Goal: Task Accomplishment & Management: Use online tool/utility

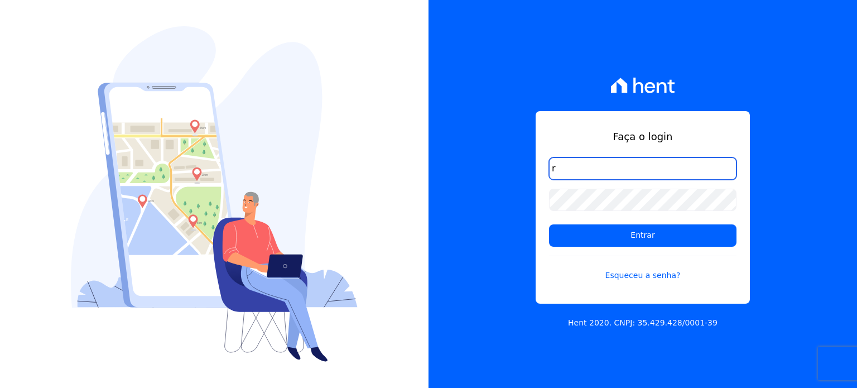
click at [615, 168] on input "r" at bounding box center [643, 168] width 188 height 22
type input "[PERSON_NAME][EMAIL_ADDRESS][DOMAIN_NAME]"
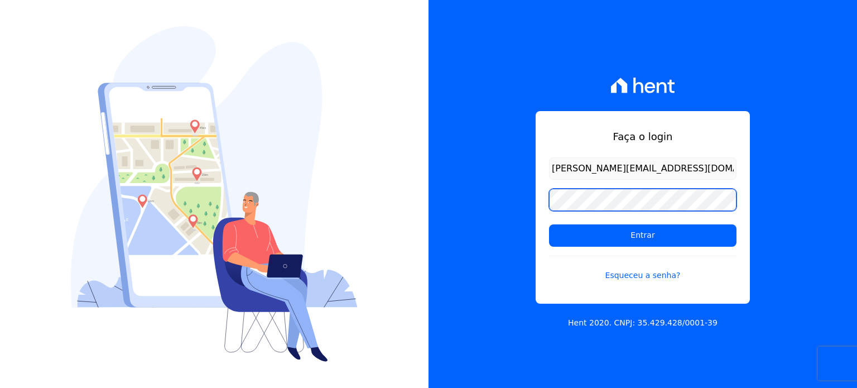
click at [549, 224] on input "Entrar" at bounding box center [643, 235] width 188 height 22
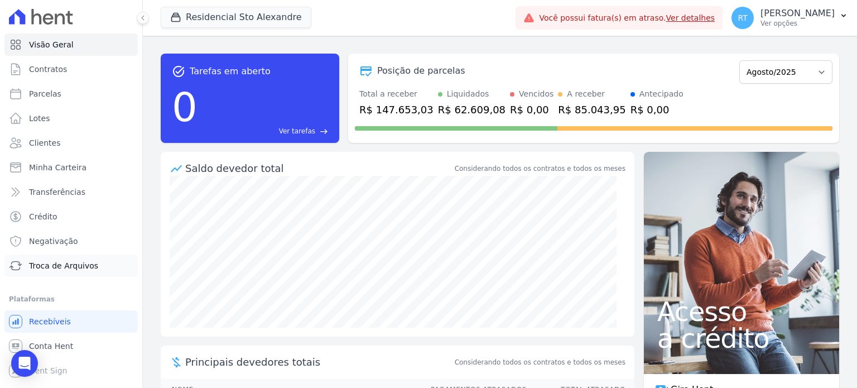
click at [84, 266] on span "Troca de Arquivos" at bounding box center [63, 265] width 69 height 11
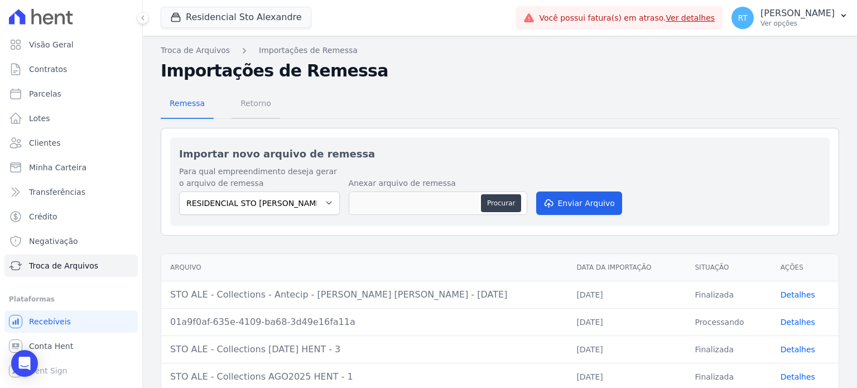
click at [254, 108] on span "Retorno" at bounding box center [256, 103] width 44 height 22
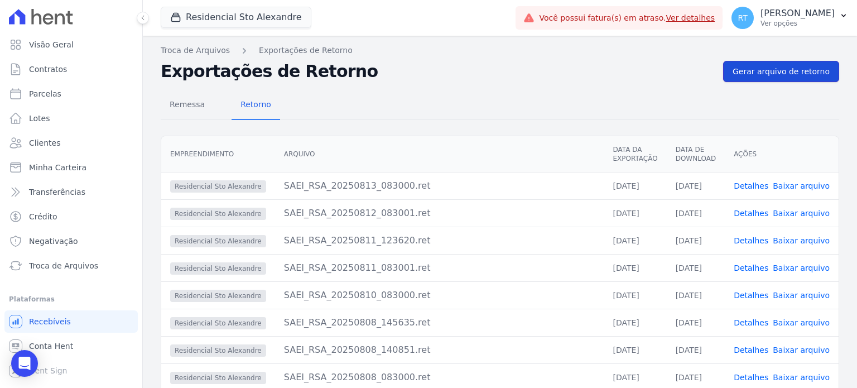
click at [788, 68] on span "Gerar arquivo de retorno" at bounding box center [781, 71] width 97 height 11
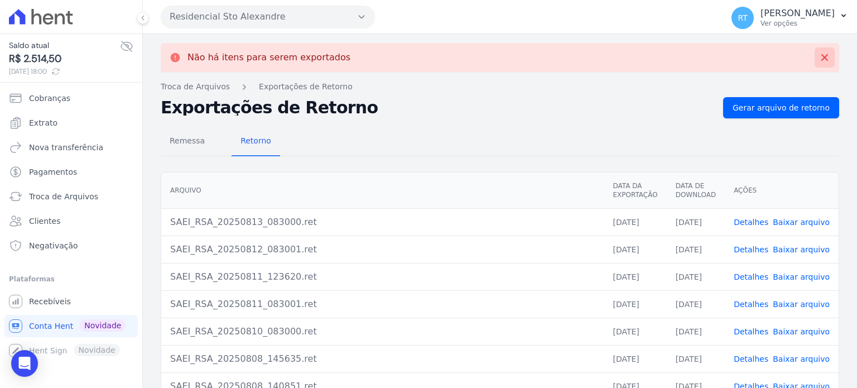
click at [822, 55] on icon at bounding box center [825, 57] width 7 height 7
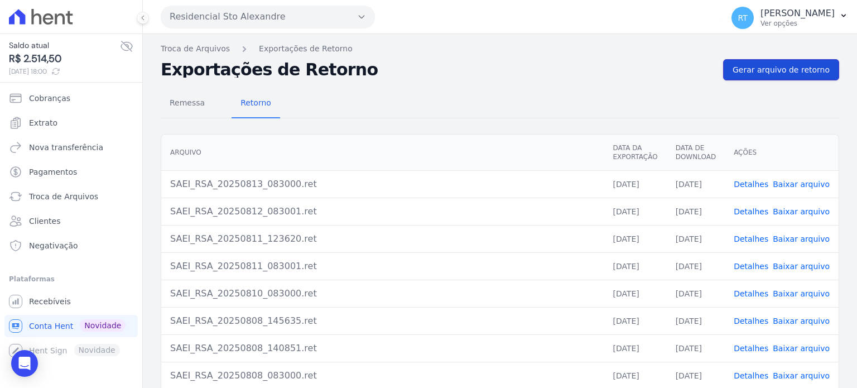
click at [794, 69] on span "Gerar arquivo de retorno" at bounding box center [781, 69] width 97 height 11
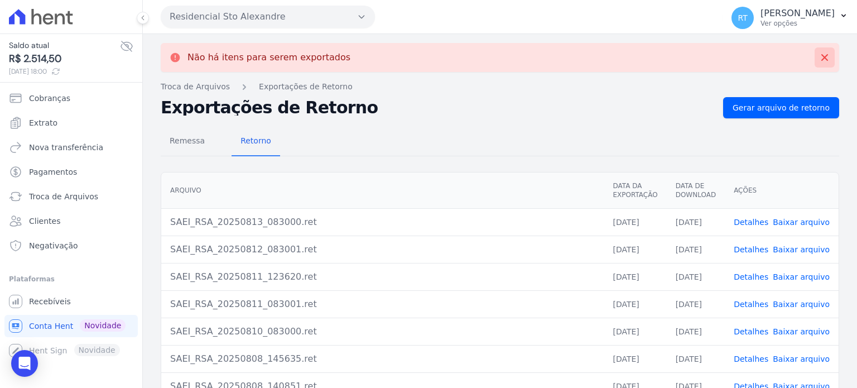
click at [819, 58] on icon at bounding box center [824, 57] width 11 height 11
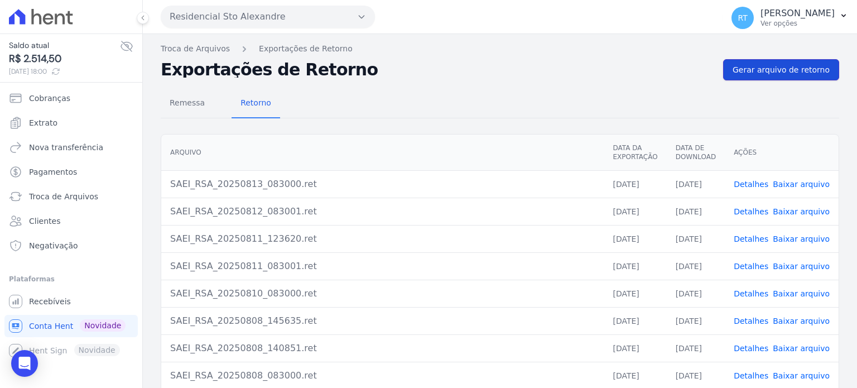
click at [779, 69] on span "Gerar arquivo de retorno" at bounding box center [781, 69] width 97 height 11
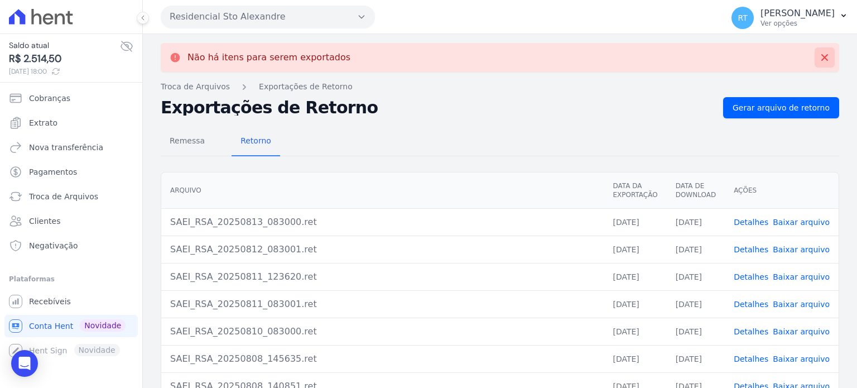
click at [822, 60] on icon at bounding box center [825, 57] width 7 height 7
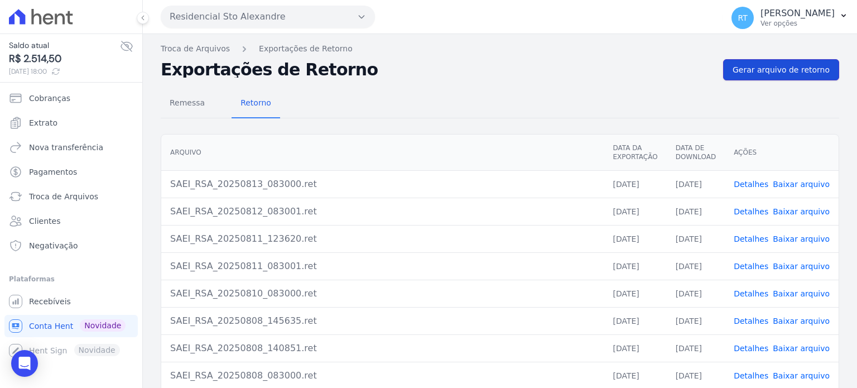
click at [789, 71] on span "Gerar arquivo de retorno" at bounding box center [781, 69] width 97 height 11
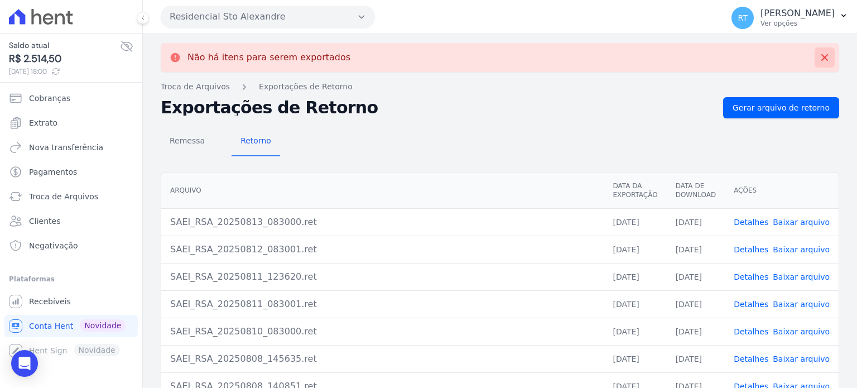
click at [815, 51] on button at bounding box center [825, 57] width 20 height 20
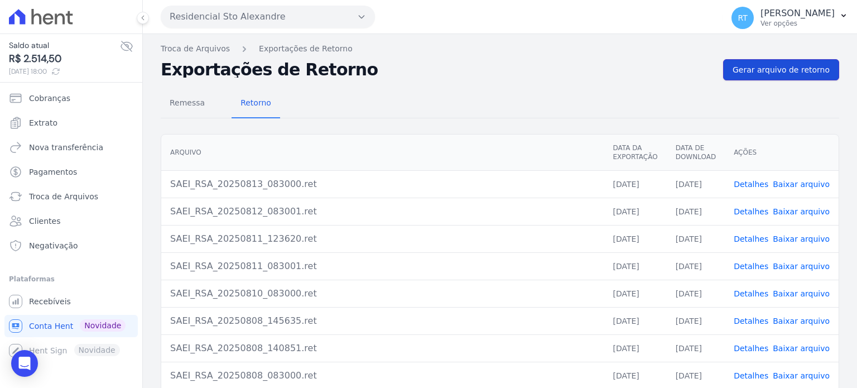
click at [798, 66] on span "Gerar arquivo de retorno" at bounding box center [781, 69] width 97 height 11
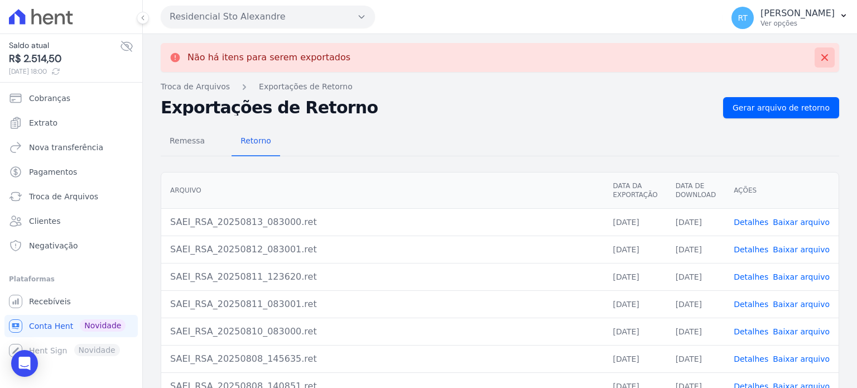
click at [819, 53] on icon at bounding box center [824, 57] width 11 height 11
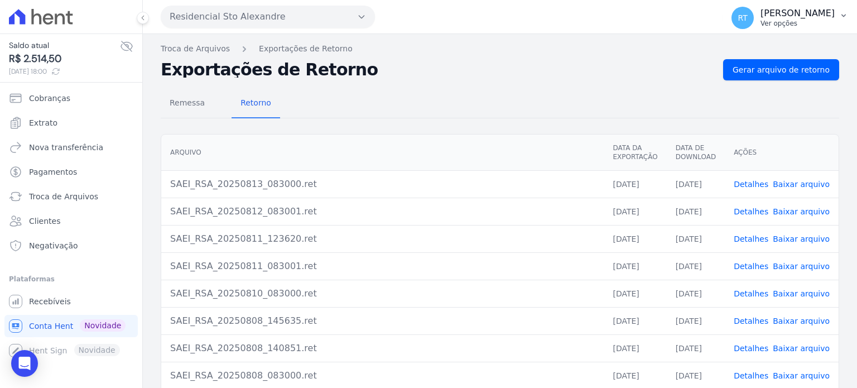
click at [803, 21] on p "Ver opções" at bounding box center [798, 23] width 74 height 9
click at [736, 50] on link "Logout" at bounding box center [785, 48] width 143 height 20
